Goal: Task Accomplishment & Management: Manage account settings

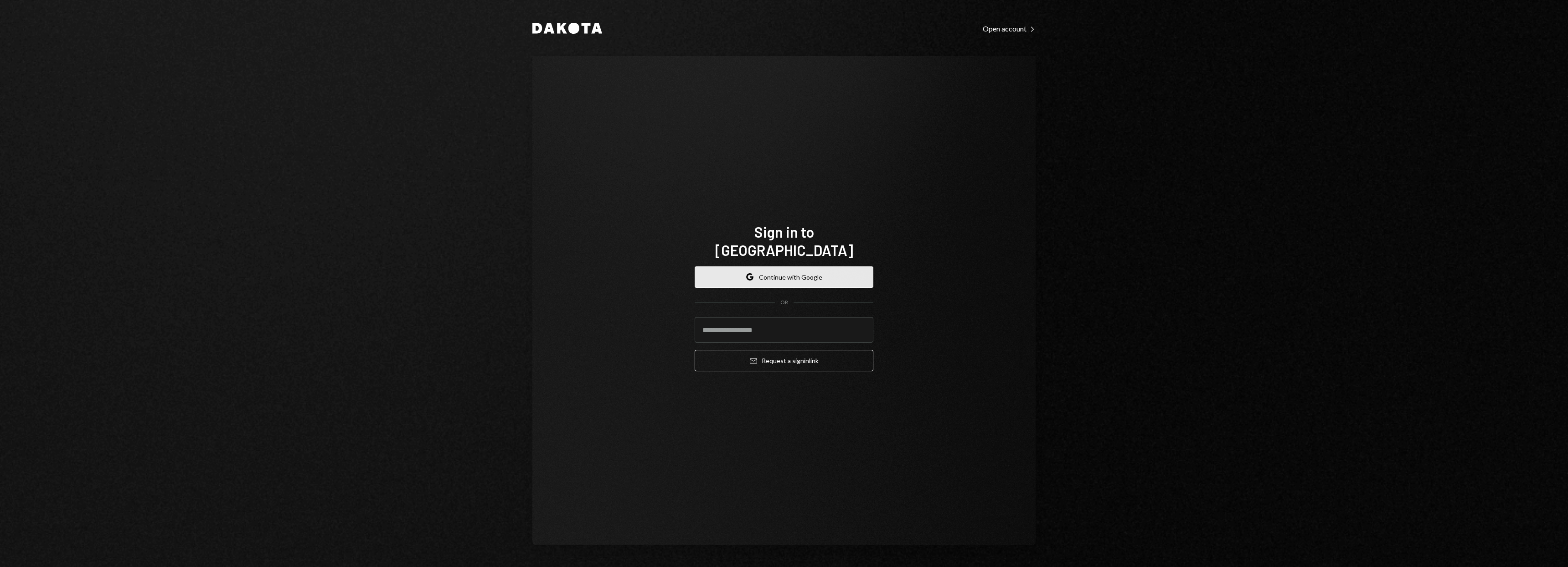
click at [778, 266] on button "Google Continue with Google" at bounding box center [784, 277] width 179 height 21
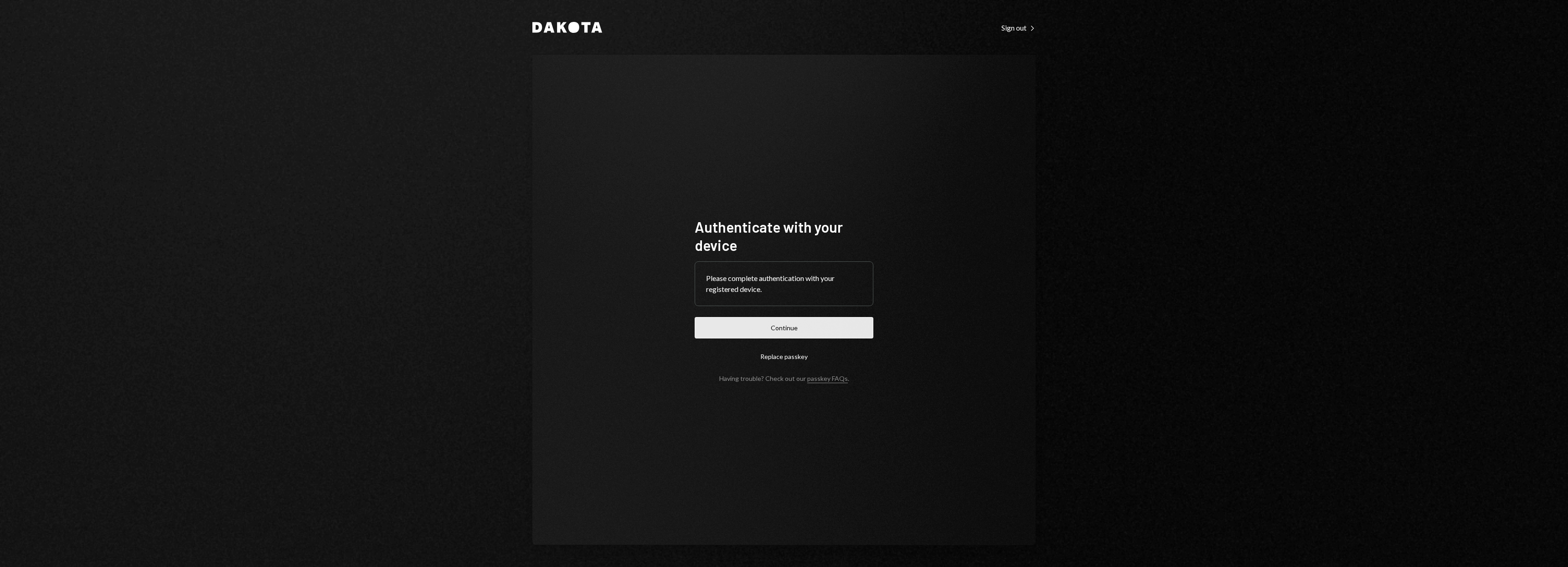
drag, startPoint x: 860, startPoint y: 320, endPoint x: 953, endPoint y: 323, distance: 93.0
click at [860, 320] on button "Continue" at bounding box center [784, 328] width 179 height 21
